Goal: Task Accomplishment & Management: Manage account settings

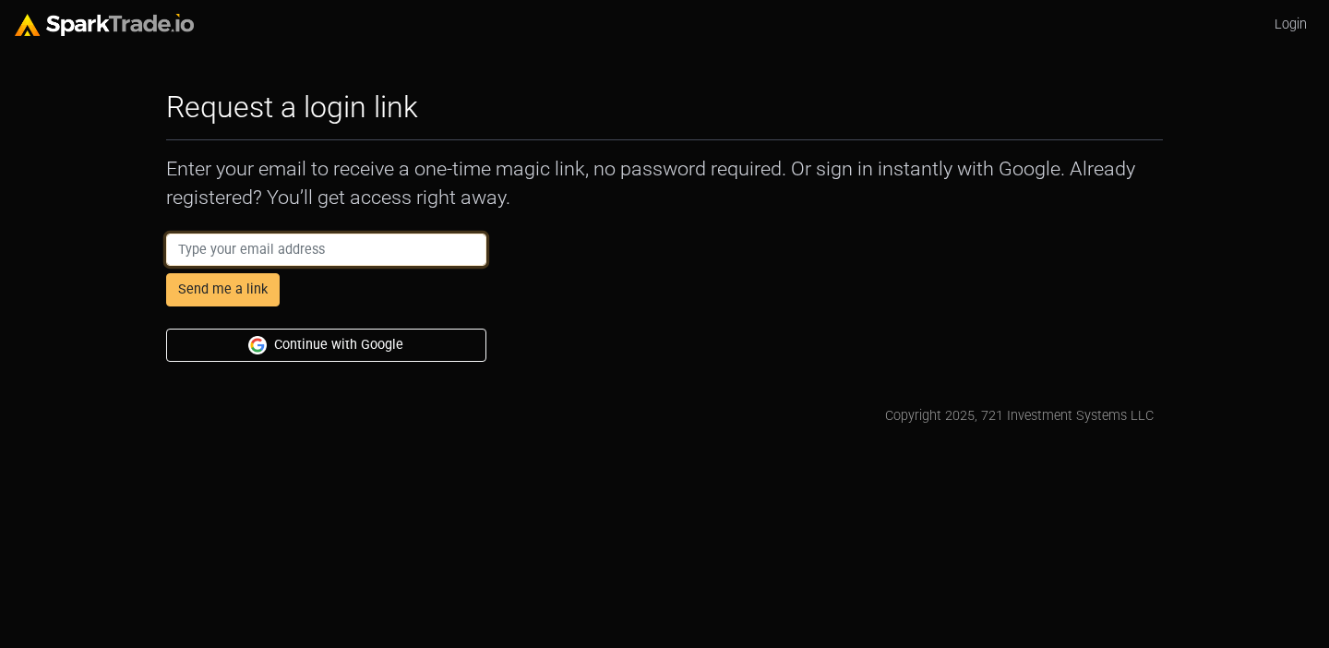
click at [266, 244] on input "email" at bounding box center [326, 250] width 320 height 33
type input "AbbyCodamo+ecom@gmail.com"
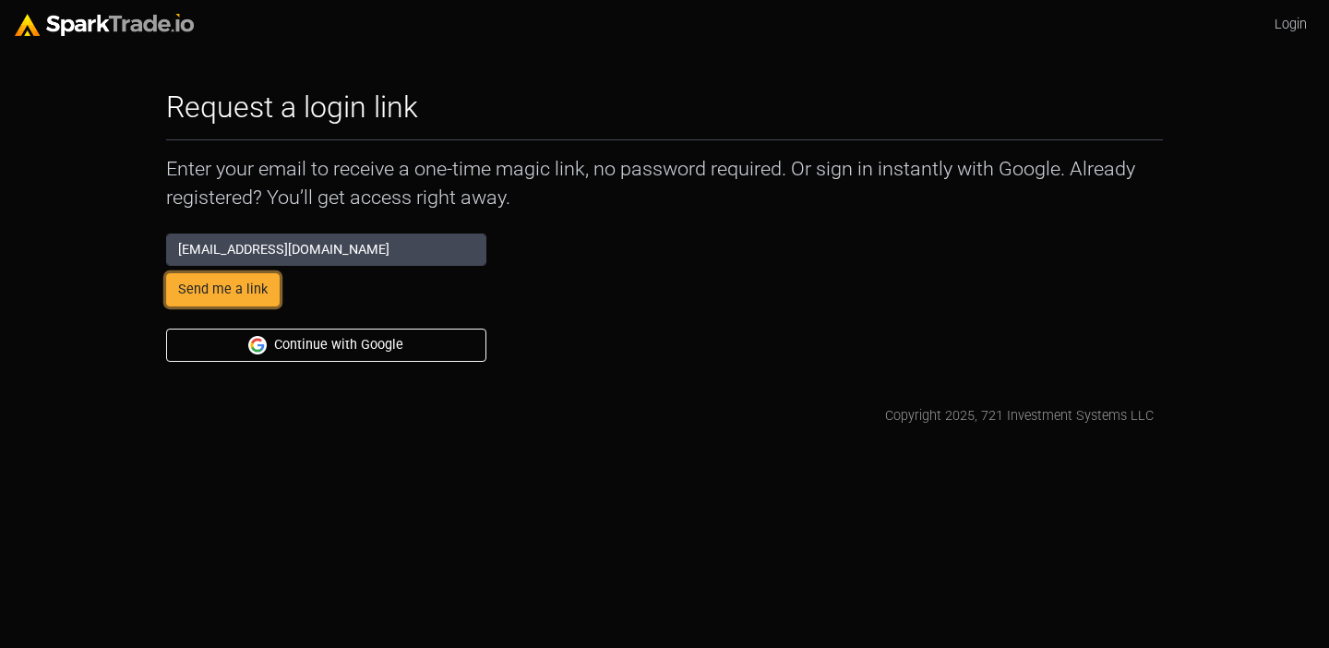
click at [232, 281] on button "Send me a link" at bounding box center [223, 289] width 114 height 33
